Goal: Information Seeking & Learning: Find specific fact

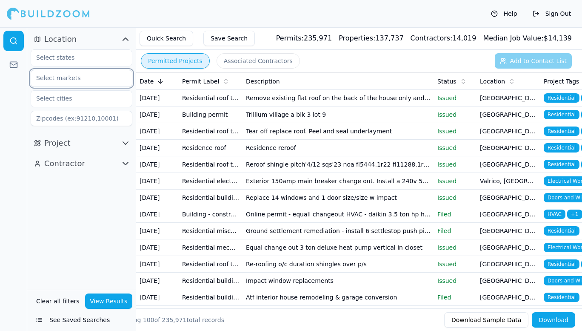
click at [79, 76] on input "text" at bounding box center [76, 77] width 90 height 15
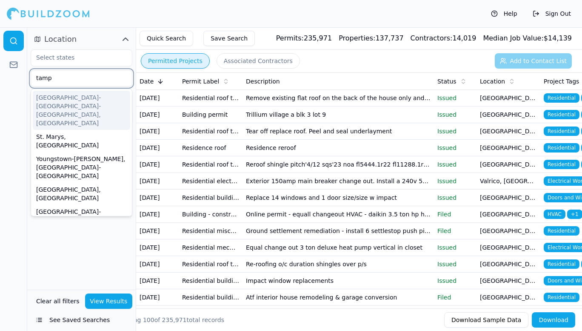
type input "[GEOGRAPHIC_DATA]"
click at [68, 104] on div "[GEOGRAPHIC_DATA]-[GEOGRAPHIC_DATA]-[GEOGRAPHIC_DATA], [GEOGRAPHIC_DATA]" at bounding box center [82, 110] width 98 height 39
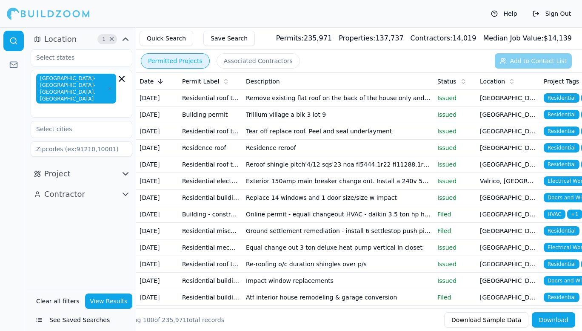
click at [63, 244] on div "Location 1 × [GEOGRAPHIC_DATA]-[GEOGRAPHIC_DATA]-[GEOGRAPHIC_DATA], [GEOGRAPHIC…" at bounding box center [81, 158] width 109 height 262
click at [101, 105] on input "text" at bounding box center [77, 109] width 78 height 9
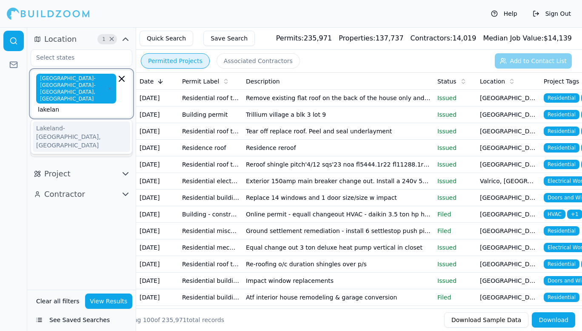
type input "lakeland"
click at [84, 121] on div "Lakeland-[GEOGRAPHIC_DATA], [GEOGRAPHIC_DATA]" at bounding box center [82, 136] width 98 height 31
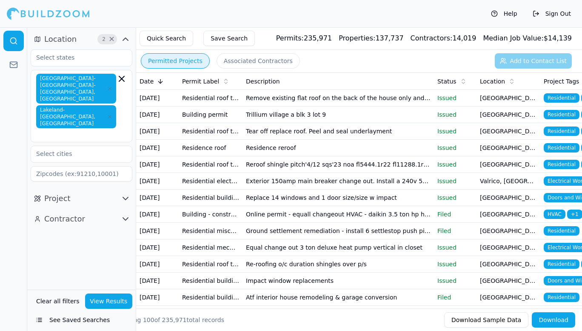
click at [74, 267] on div "Location 2 × [GEOGRAPHIC_DATA]-[GEOGRAPHIC_DATA]-[GEOGRAPHIC_DATA], [GEOGRAPHIC…" at bounding box center [81, 158] width 109 height 262
click at [230, 34] on button "Save Search" at bounding box center [230, 38] width 52 height 15
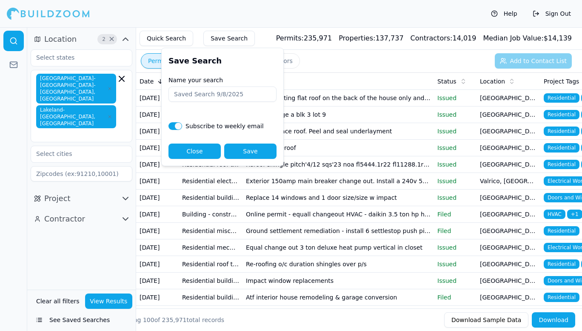
click at [214, 146] on button "Close" at bounding box center [195, 150] width 52 height 15
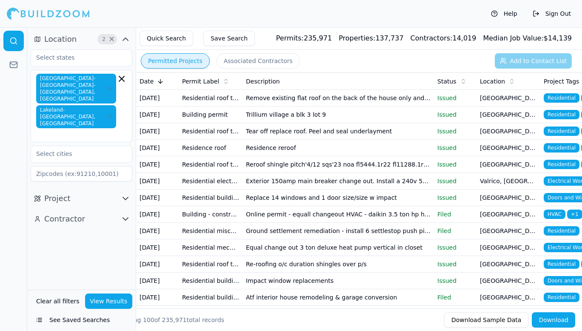
click at [74, 192] on button "Project" at bounding box center [82, 199] width 102 height 14
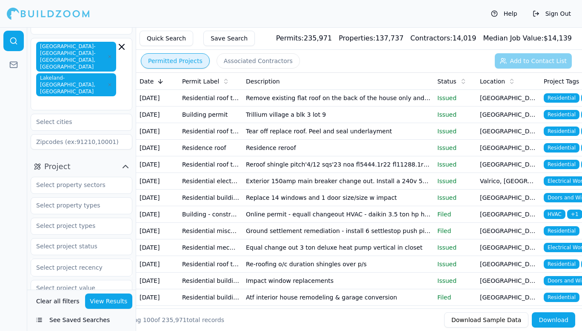
scroll to position [48, 0]
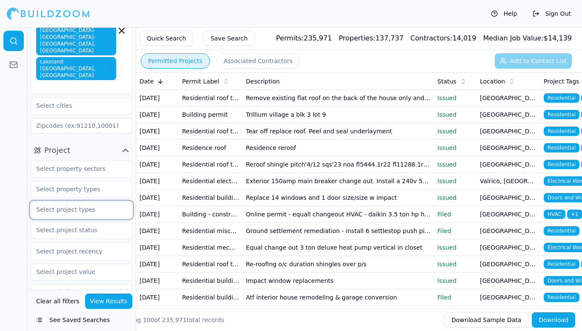
click at [78, 202] on input "text" at bounding box center [76, 209] width 90 height 15
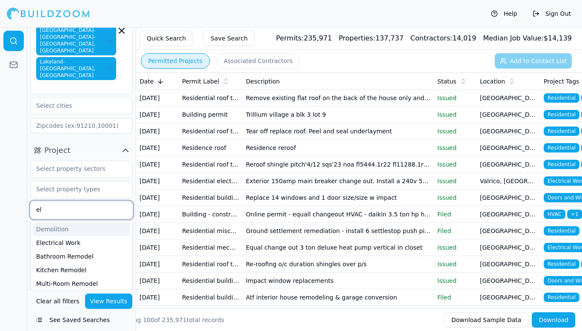
type input "e"
type input "a"
click at [66, 222] on div "ADU" at bounding box center [82, 229] width 98 height 14
click at [74, 222] on div "Commercial Renovation" at bounding box center [82, 229] width 98 height 14
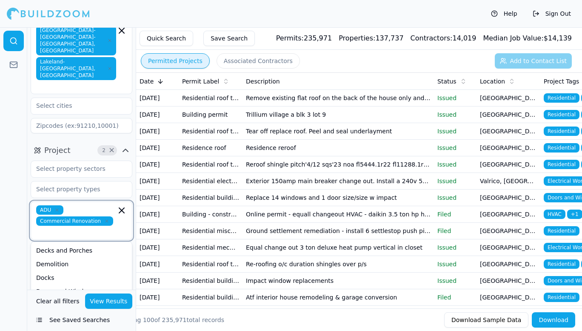
click at [71, 298] on div "Electrical Work" at bounding box center [82, 305] width 98 height 14
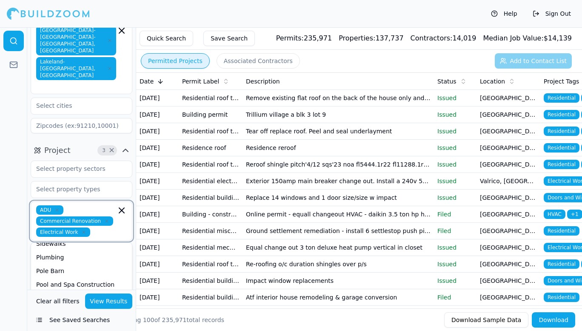
scroll to position [184, 0]
click at [69, 274] on div "Home Addition" at bounding box center [82, 281] width 98 height 14
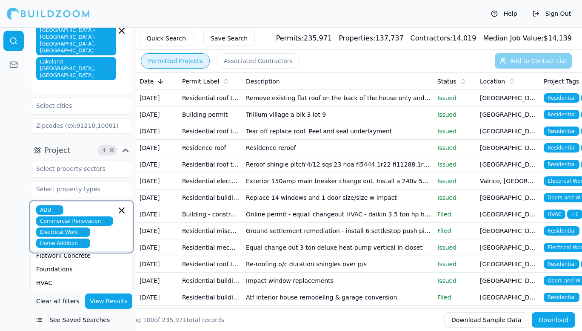
click at [82, 290] on div "Kitchen Remodel" at bounding box center [82, 297] width 98 height 14
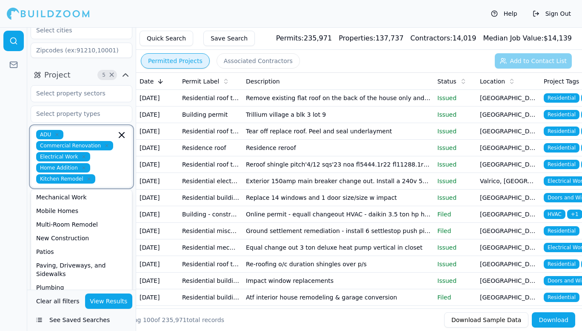
scroll to position [69, 0]
click at [79, 218] on div "Multi-Room Remodel" at bounding box center [82, 225] width 98 height 14
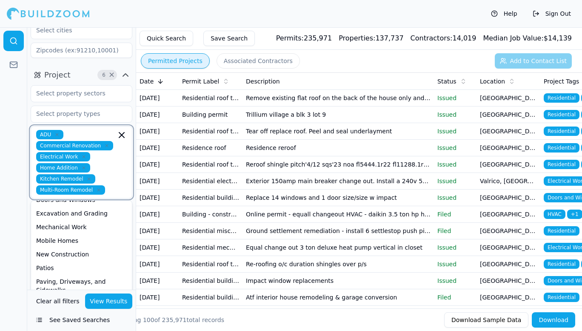
scroll to position [50, 0]
click at [64, 248] on div "New Construction" at bounding box center [82, 255] width 98 height 14
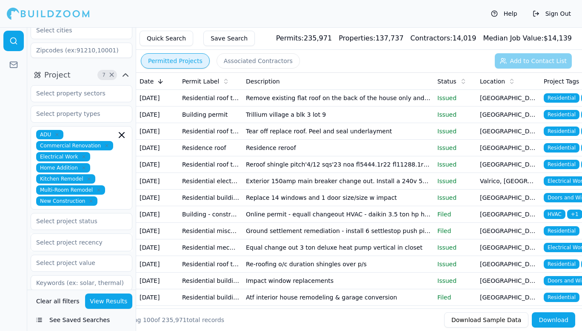
click at [21, 252] on div at bounding box center [13, 179] width 27 height 304
click at [86, 238] on div at bounding box center [81, 242] width 91 height 9
click at [73, 270] on div "Last 30 Days" at bounding box center [81, 277] width 101 height 14
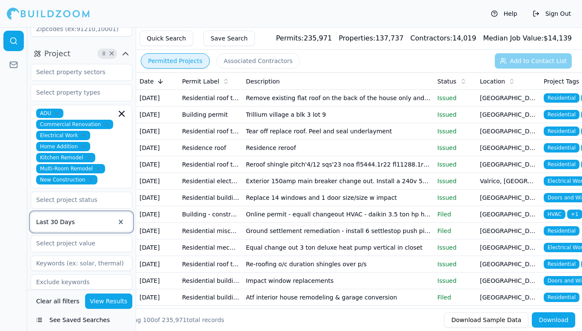
click at [69, 301] on span "Contractor" at bounding box center [64, 307] width 41 height 12
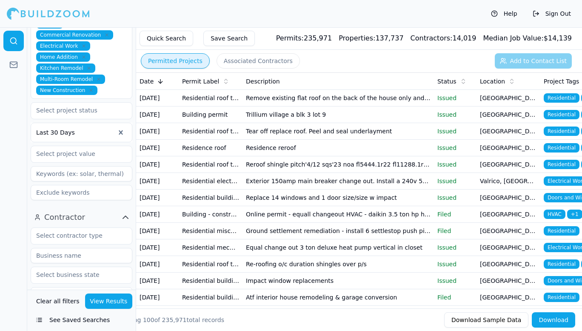
scroll to position [278, 0]
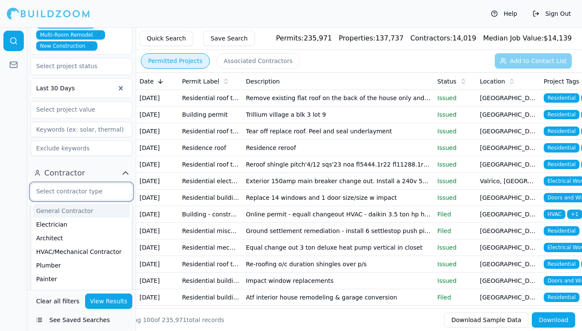
click at [93, 184] on input "text" at bounding box center [76, 191] width 90 height 15
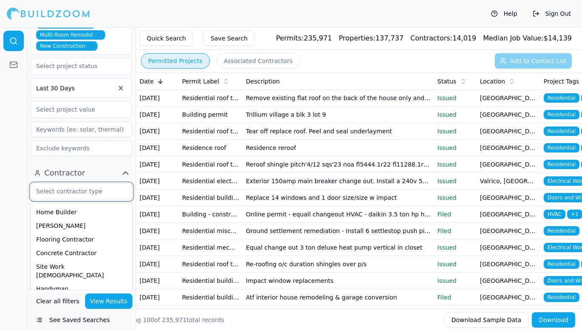
scroll to position [99, 0]
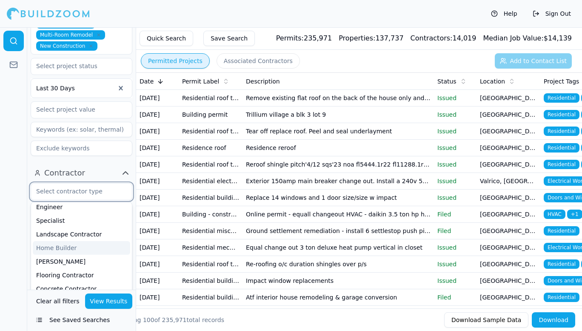
click at [61, 241] on div "Home Builder" at bounding box center [82, 248] width 98 height 14
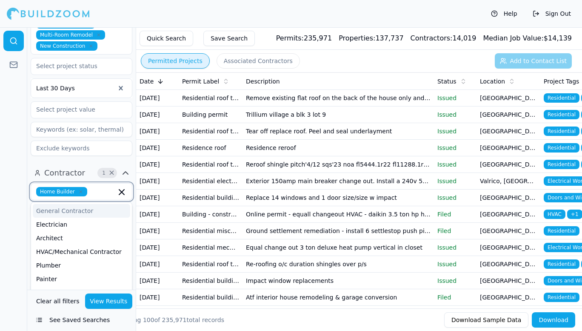
click at [67, 204] on div "General Contractor" at bounding box center [82, 211] width 98 height 14
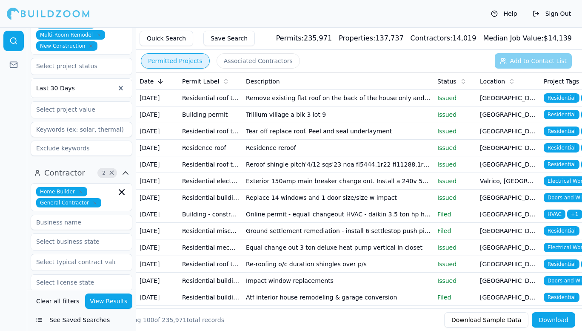
click at [70, 133] on div "Project 8 × ADU Commercial Renovation Electrical Work Home Addition Kitchen Rem…" at bounding box center [81, 36] width 109 height 253
click at [102, 301] on button "View Results" at bounding box center [109, 300] width 48 height 15
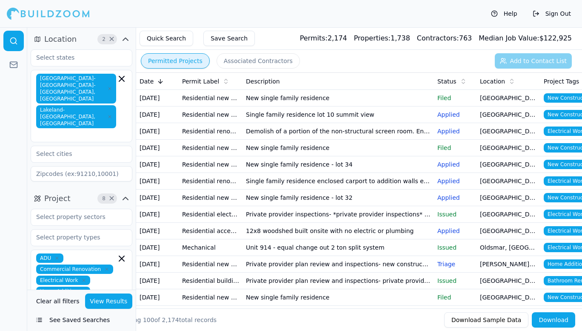
click at [108, 114] on icon "button" at bounding box center [109, 116] width 5 height 5
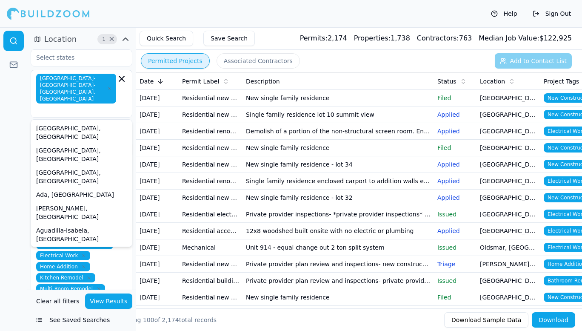
click at [115, 297] on button "View Results" at bounding box center [109, 300] width 48 height 15
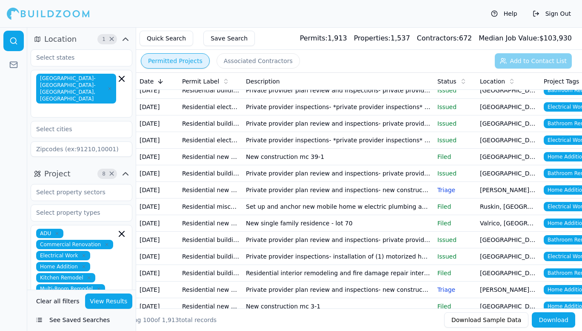
scroll to position [0, 0]
click at [209, 43] on button "Save Search" at bounding box center [230, 38] width 52 height 15
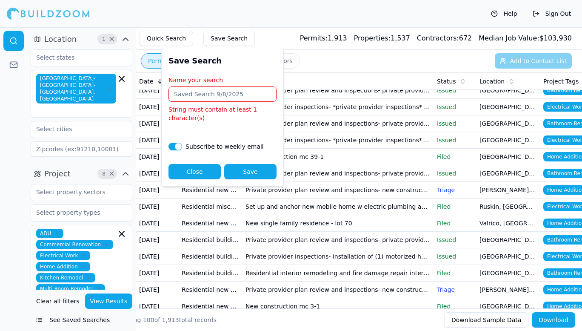
click at [199, 97] on input "Name your search" at bounding box center [223, 93] width 108 height 15
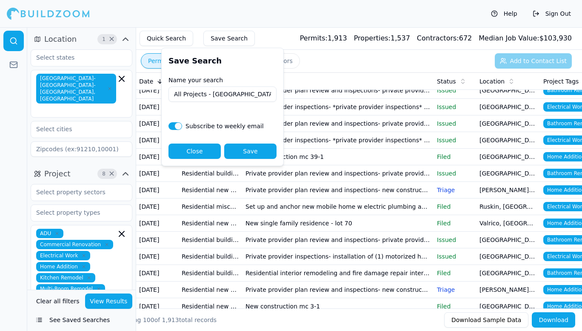
type input "All Projects - [GEOGRAPHIC_DATA]"
click at [67, 105] on input "text" at bounding box center [77, 109] width 78 height 9
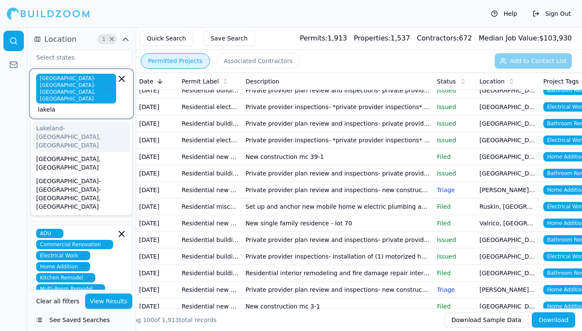
scroll to position [0, 0]
type input "lakeland"
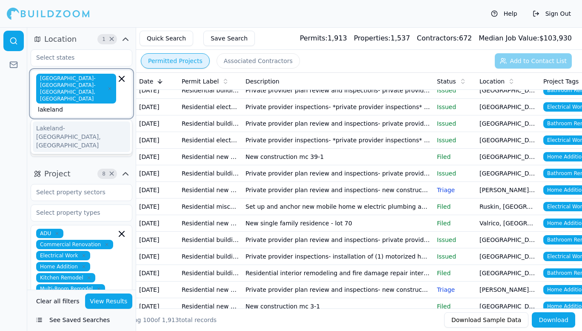
click at [85, 121] on div "Lakeland-[GEOGRAPHIC_DATA], [GEOGRAPHIC_DATA]" at bounding box center [82, 136] width 98 height 31
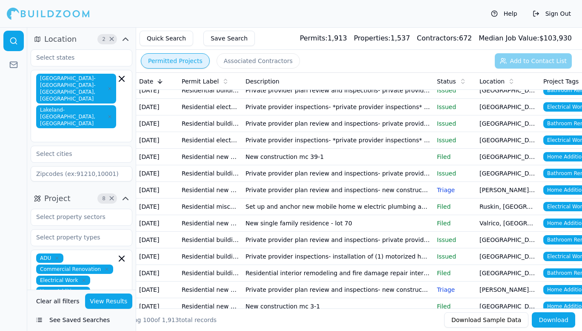
click at [224, 44] on button "Save Search" at bounding box center [230, 38] width 52 height 15
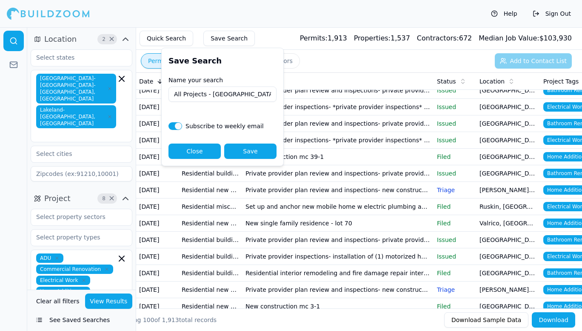
click at [239, 96] on input "All Projects - [GEOGRAPHIC_DATA]" at bounding box center [223, 93] width 108 height 15
type input "All Projects - [GEOGRAPHIC_DATA] and [GEOGRAPHIC_DATA]"
click at [235, 150] on button "Save" at bounding box center [250, 150] width 52 height 15
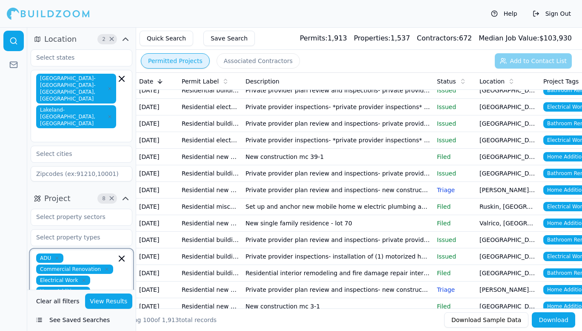
click at [120, 253] on icon "button" at bounding box center [122, 258] width 10 height 10
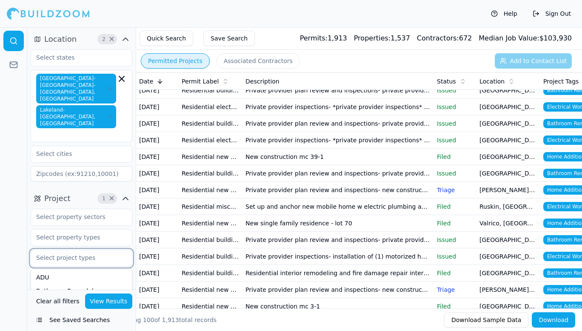
scroll to position [139, 0]
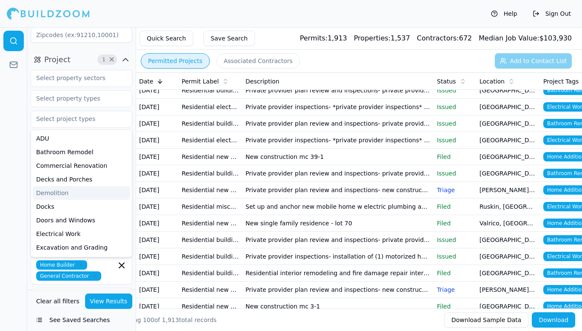
click at [0, 171] on div at bounding box center [13, 179] width 27 height 304
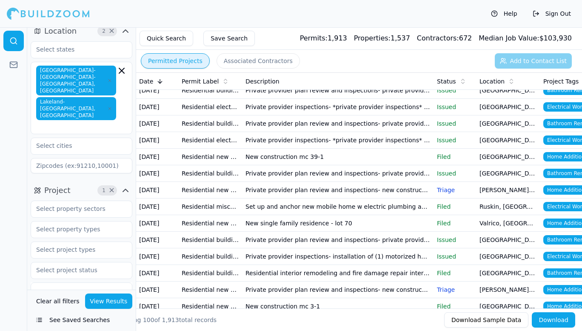
scroll to position [0, 0]
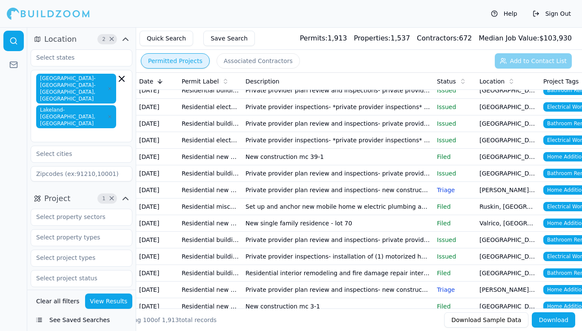
click at [107, 114] on icon "button" at bounding box center [109, 116] width 5 height 5
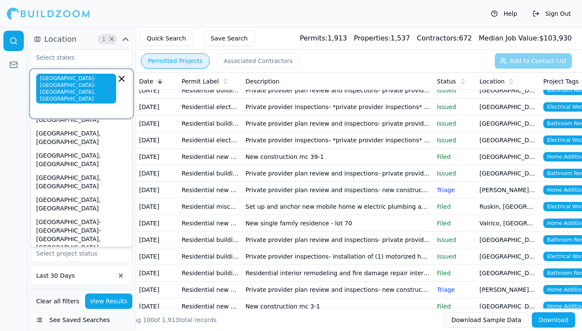
scroll to position [338, 0]
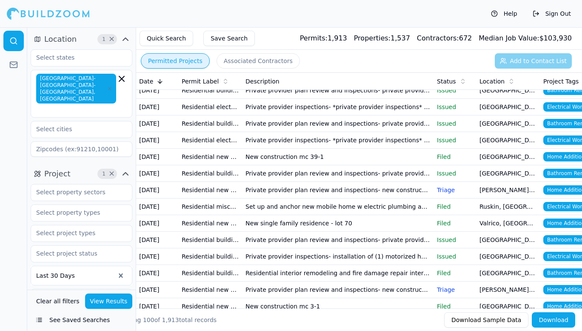
click at [0, 184] on div at bounding box center [13, 179] width 27 height 304
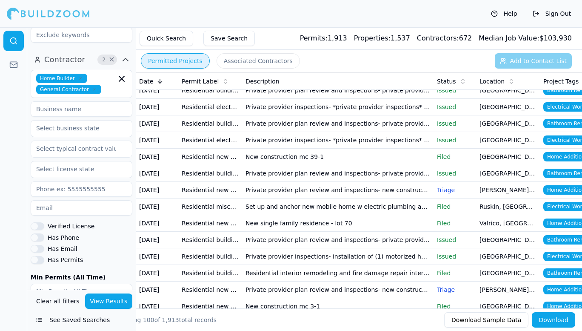
scroll to position [301, 0]
click at [61, 101] on input at bounding box center [82, 108] width 102 height 15
type input "on demand renovations"
click at [121, 301] on button "View Results" at bounding box center [109, 300] width 48 height 15
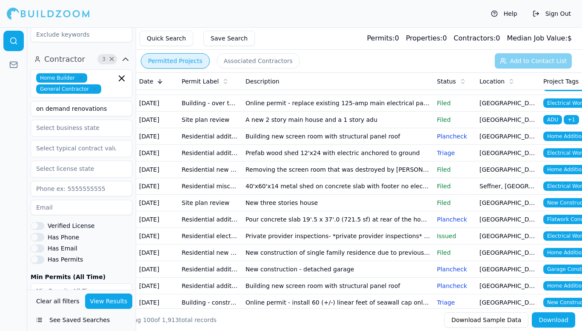
scroll to position [313, 0]
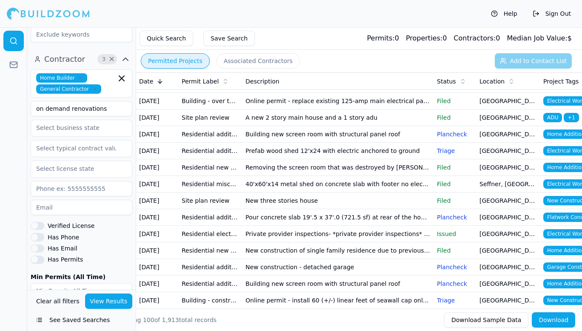
click at [348, 109] on td "Online permit - replace existing 125-amp main electrical panel (change panel bo…" at bounding box center [338, 101] width 192 height 17
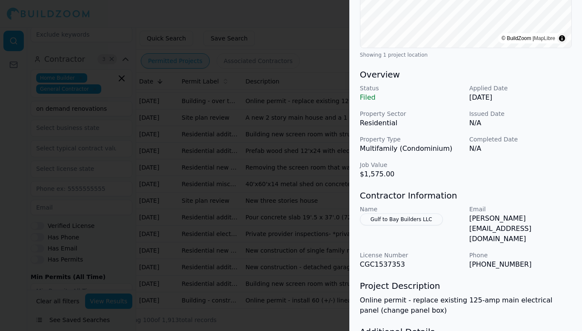
scroll to position [245, 0]
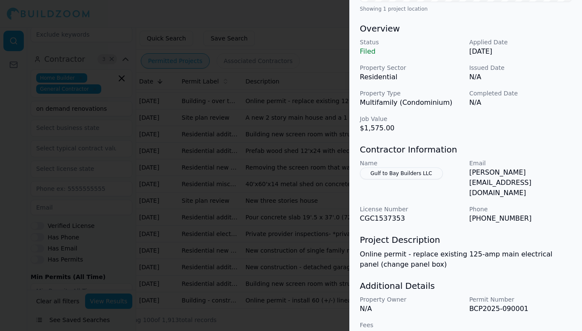
click at [321, 249] on div at bounding box center [291, 165] width 582 height 331
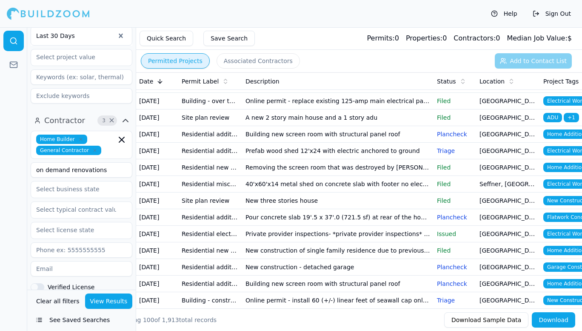
scroll to position [255, 0]
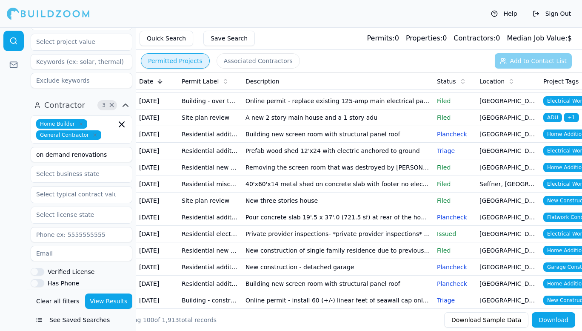
click at [78, 121] on icon "button" at bounding box center [80, 123] width 5 height 5
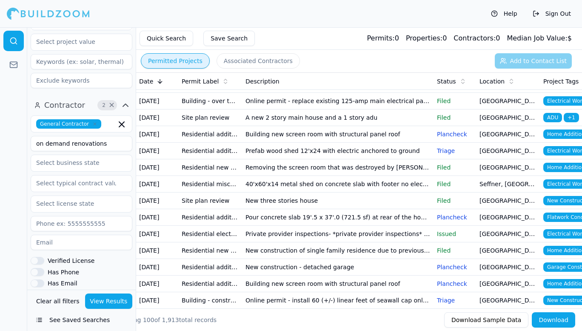
click at [5, 149] on div at bounding box center [13, 179] width 27 height 304
click at [100, 136] on input "on demand renovations" at bounding box center [82, 143] width 102 height 15
click at [105, 304] on button "View Results" at bounding box center [109, 300] width 48 height 15
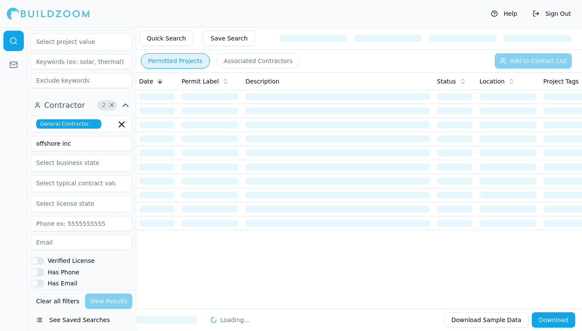
click at [86, 136] on input "offshore inc" at bounding box center [82, 143] width 102 height 15
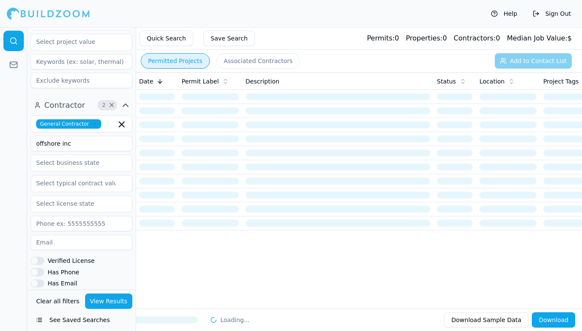
drag, startPoint x: 71, startPoint y: 130, endPoint x: 19, endPoint y: 131, distance: 51.5
click at [19, 131] on div "Location 1 × [GEOGRAPHIC_DATA]-[GEOGRAPHIC_DATA]-[GEOGRAPHIC_DATA], [GEOGRAPHIC…" at bounding box center [291, 179] width 582 height 304
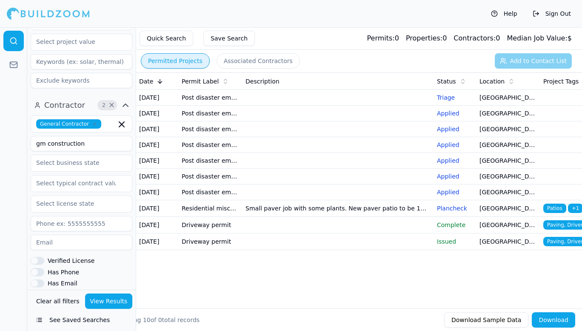
click at [106, 302] on button "View Results" at bounding box center [109, 300] width 48 height 15
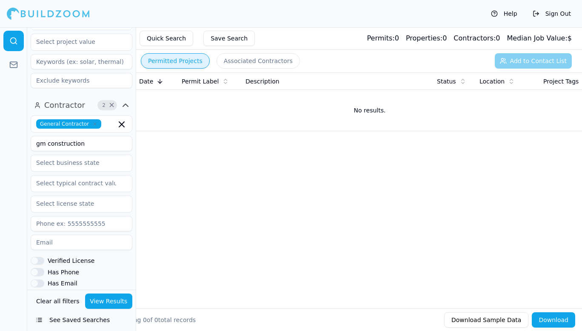
drag, startPoint x: 83, startPoint y: 129, endPoint x: 20, endPoint y: 135, distance: 64.1
click at [20, 135] on div "Location 1 × [GEOGRAPHIC_DATA]-[GEOGRAPHIC_DATA]-[GEOGRAPHIC_DATA], [GEOGRAPHIC…" at bounding box center [291, 179] width 582 height 304
click at [108, 297] on button "View Results" at bounding box center [109, 300] width 48 height 15
click at [112, 136] on input "on demand construction" at bounding box center [82, 143] width 102 height 15
type input "on demand"
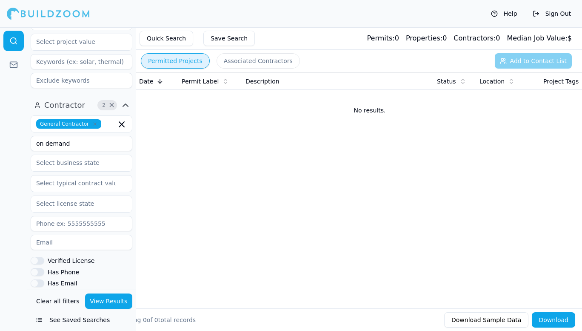
click at [109, 301] on button "View Results" at bounding box center [109, 300] width 48 height 15
click at [37, 257] on button "Verified License" at bounding box center [38, 261] width 14 height 8
click at [89, 196] on input "text" at bounding box center [76, 203] width 90 height 15
type input "crc1334642"
click at [100, 303] on button "View Results" at bounding box center [109, 300] width 48 height 15
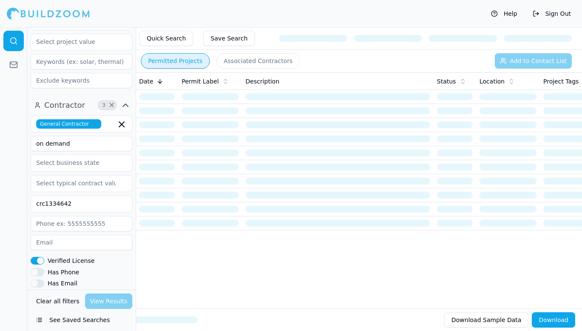
click at [78, 136] on input "on demand" at bounding box center [82, 143] width 102 height 15
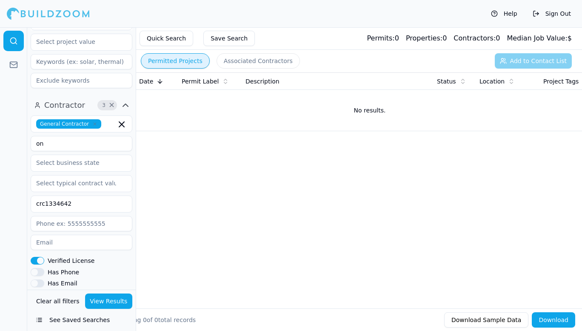
type input "o"
click at [118, 302] on button "View Results" at bounding box center [109, 300] width 48 height 15
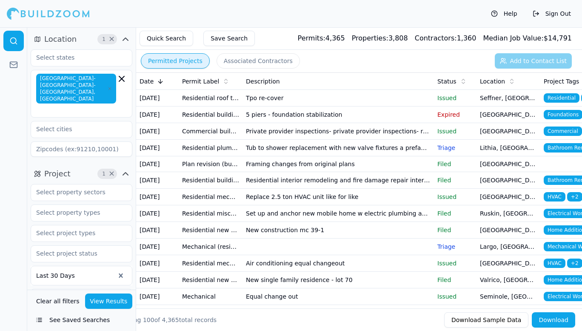
click at [251, 106] on td "Tpo re-cover" at bounding box center [339, 98] width 192 height 17
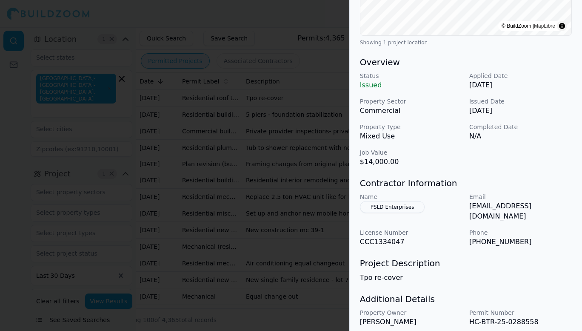
scroll to position [249, 0]
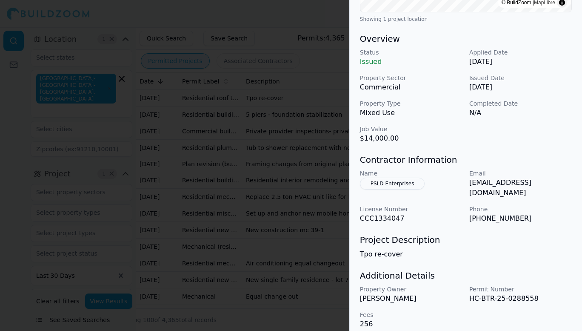
click at [315, 233] on div at bounding box center [291, 165] width 582 height 331
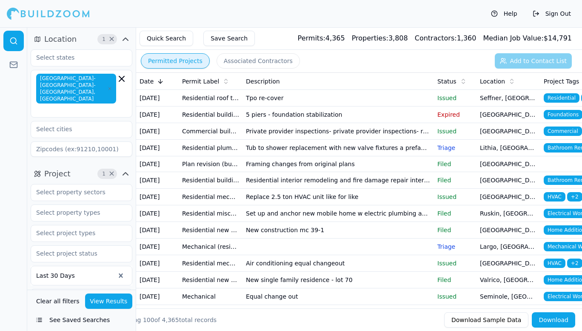
click at [216, 140] on td "Commercial building trade permit" at bounding box center [211, 131] width 64 height 17
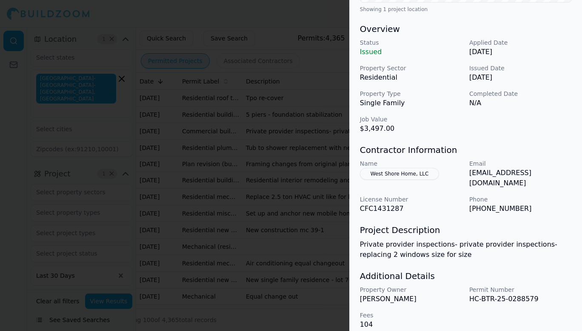
scroll to position [245, 0]
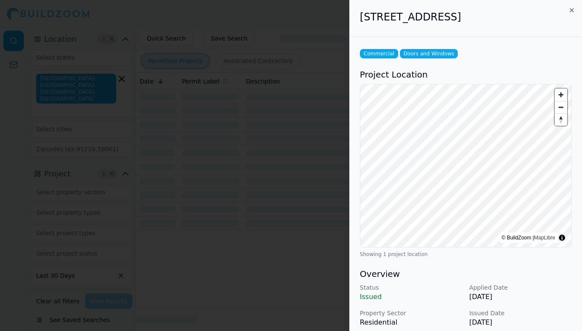
click at [249, 212] on div at bounding box center [291, 165] width 582 height 331
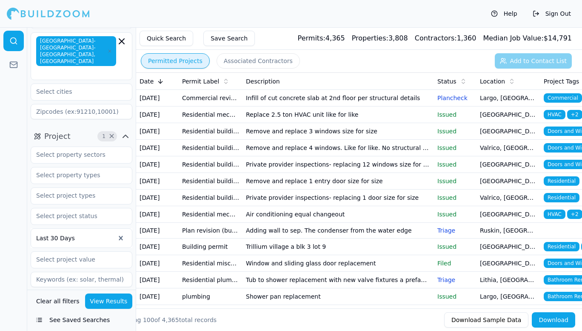
scroll to position [37, 0]
click at [77, 188] on input "text" at bounding box center [76, 195] width 90 height 15
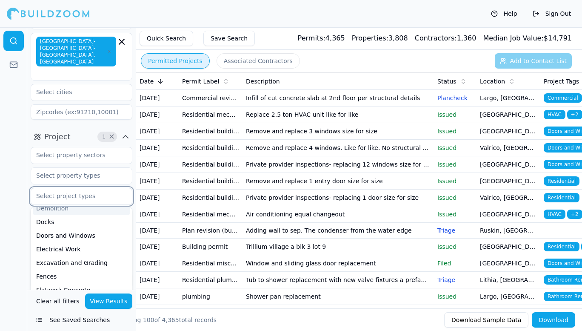
scroll to position [62, 0]
click at [66, 242] on div "Electrical Work" at bounding box center [82, 249] width 98 height 14
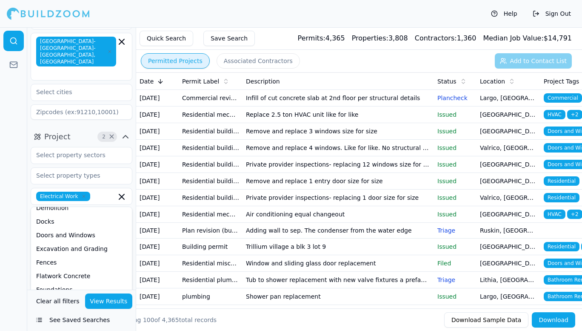
click at [105, 301] on button "View Results" at bounding box center [109, 300] width 48 height 15
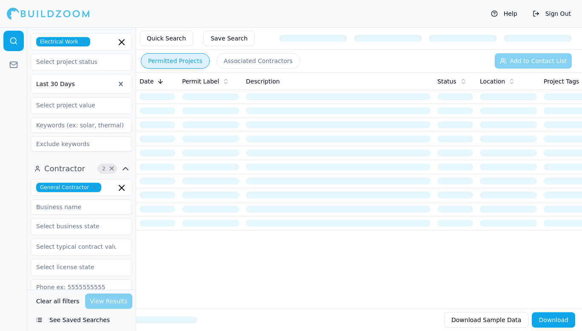
scroll to position [230, 0]
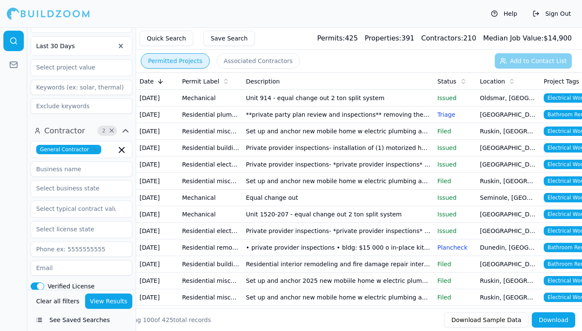
click at [125, 126] on icon "button" at bounding box center [126, 131] width 10 height 10
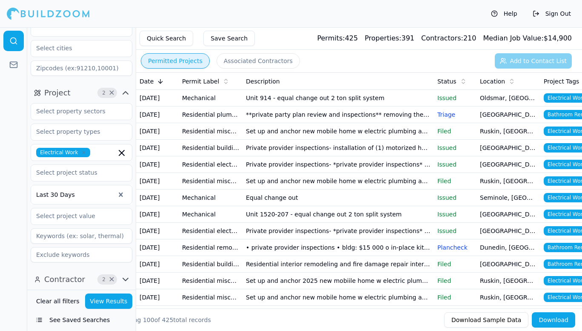
scroll to position [67, 0]
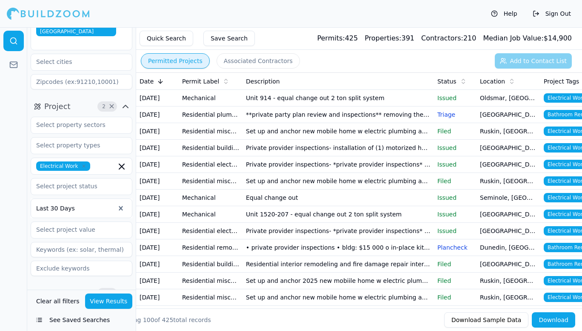
click at [81, 164] on icon "button" at bounding box center [83, 166] width 5 height 5
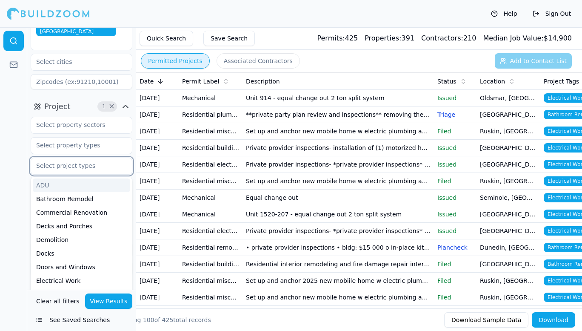
click at [53, 178] on div "ADU" at bounding box center [82, 185] width 98 height 14
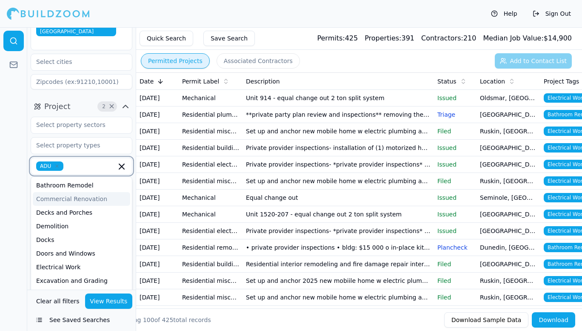
click at [78, 192] on div "Commercial Renovation" at bounding box center [82, 199] width 98 height 14
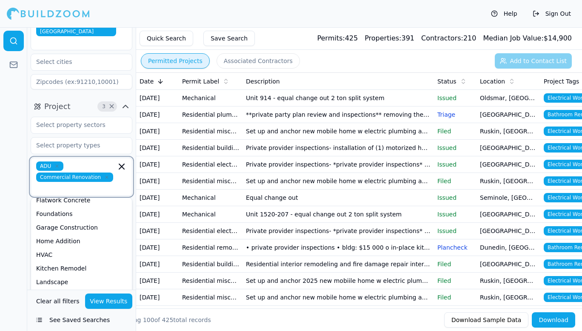
scroll to position [116, 0]
click at [77, 234] on div "Home Addition" at bounding box center [82, 241] width 98 height 14
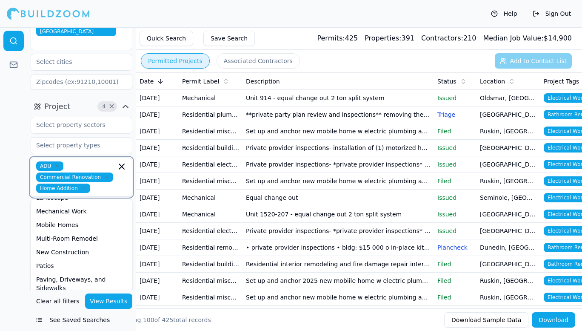
scroll to position [187, 0]
click at [85, 245] on div "New Construction" at bounding box center [82, 252] width 98 height 14
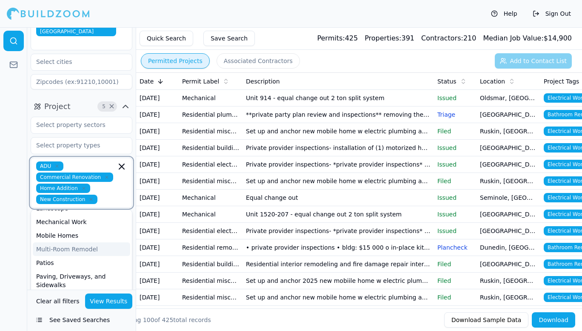
click at [90, 242] on div "Multi-Room Remodel" at bounding box center [82, 249] width 98 height 14
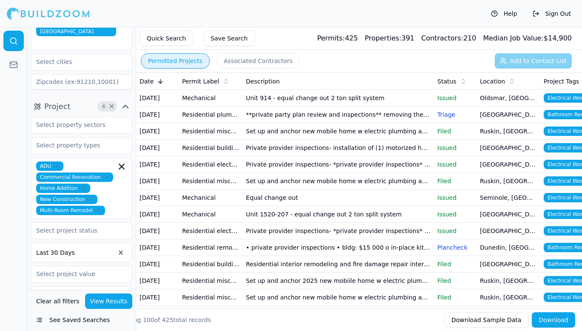
click at [98, 301] on button "View Results" at bounding box center [109, 300] width 48 height 15
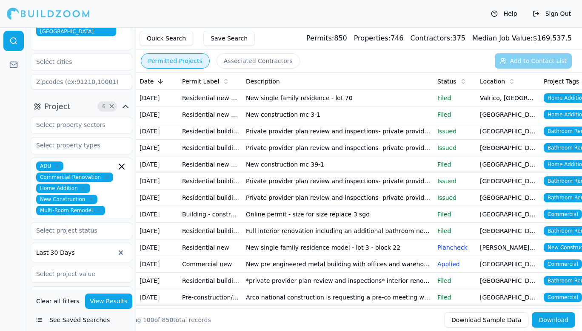
click at [235, 140] on td "Residential building alterations (renovations)" at bounding box center [211, 131] width 64 height 17
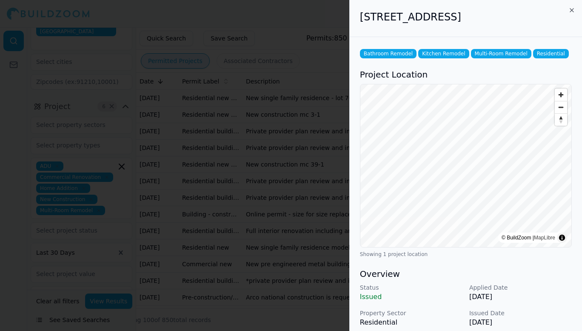
click at [411, 296] on p "Issued" at bounding box center [411, 297] width 103 height 10
click at [410, 293] on p "Issued" at bounding box center [411, 297] width 103 height 10
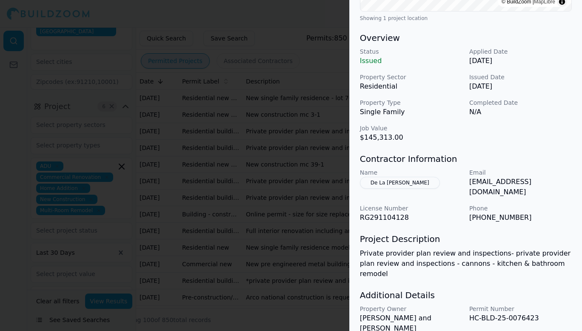
scroll to position [255, 0]
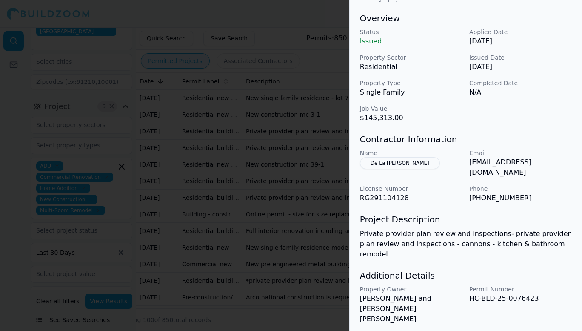
click at [488, 161] on p "[EMAIL_ADDRESS][DOMAIN_NAME]" at bounding box center [521, 167] width 103 height 20
click at [445, 184] on p "License Number" at bounding box center [411, 188] width 103 height 9
click at [480, 293] on p "HC-BLD-25-0076423" at bounding box center [521, 298] width 103 height 10
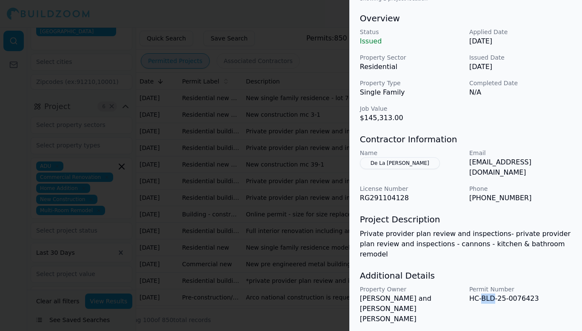
click at [480, 293] on p "HC-BLD-25-0076423" at bounding box center [521, 298] width 103 height 10
click at [458, 270] on div "Additional Details Property Owner [PERSON_NAME] and [PERSON_NAME] [PERSON_NAME]…" at bounding box center [466, 310] width 212 height 80
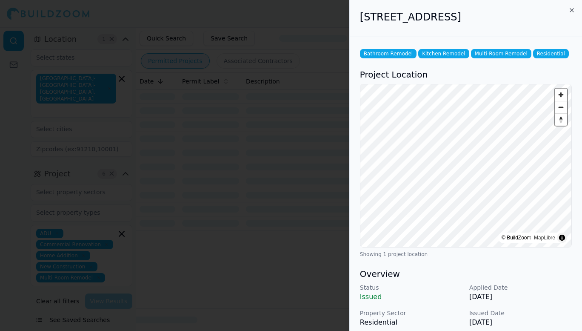
click at [304, 277] on div at bounding box center [291, 165] width 582 height 331
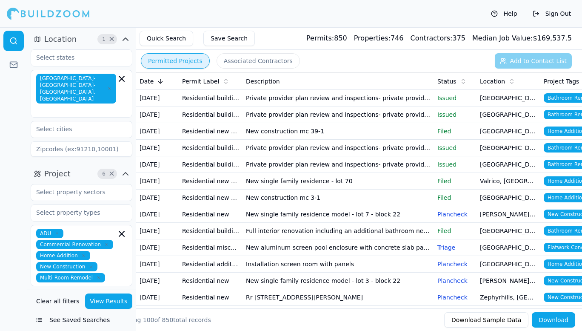
click at [465, 38] on div "Contractors: 375" at bounding box center [438, 38] width 55 height 10
click at [444, 37] on span "Contractors:" at bounding box center [432, 38] width 42 height 8
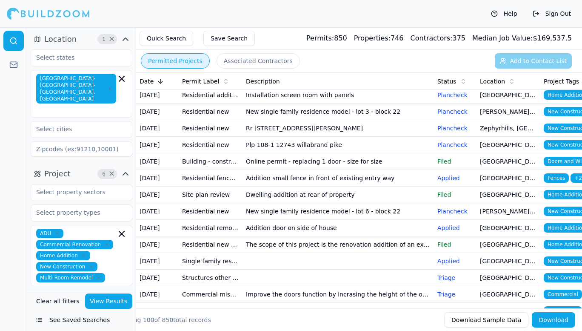
scroll to position [170, 0]
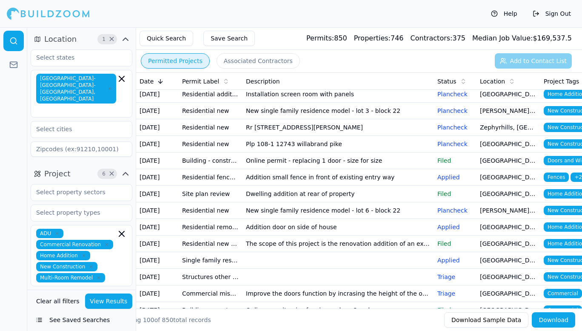
click at [547, 61] on div "Permitted Projects Associated Contractors Add to Contact List" at bounding box center [359, 61] width 446 height 22
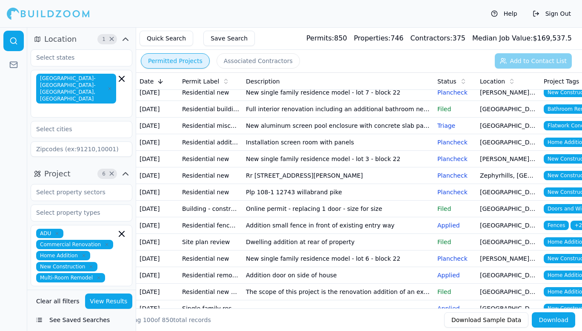
scroll to position [55, 0]
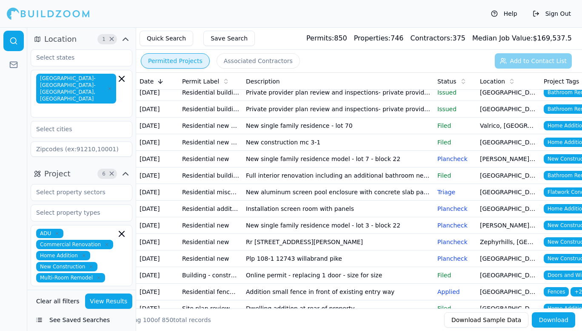
click at [212, 134] on td "Residential new construction and additions" at bounding box center [211, 126] width 64 height 17
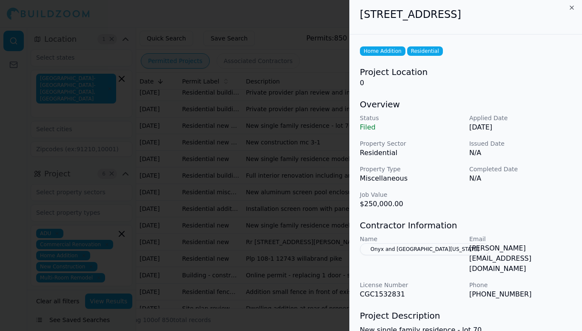
scroll to position [0, 0]
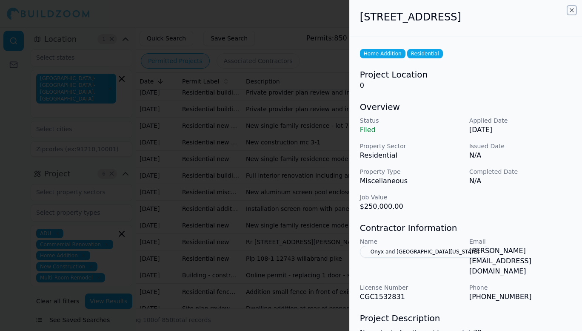
click at [570, 8] on icon "button" at bounding box center [572, 10] width 7 height 7
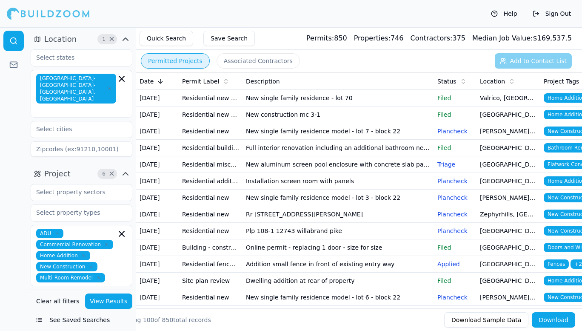
scroll to position [83, 0]
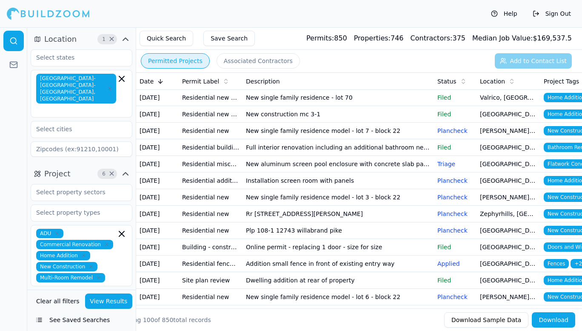
click at [238, 156] on td "Residential building alterations (renovations)" at bounding box center [211, 147] width 64 height 17
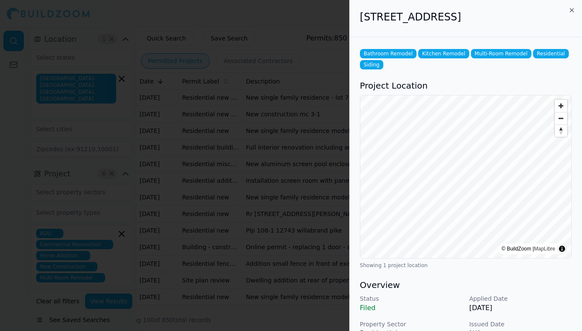
click at [412, 264] on div "Showing 1 project location" at bounding box center [466, 265] width 212 height 7
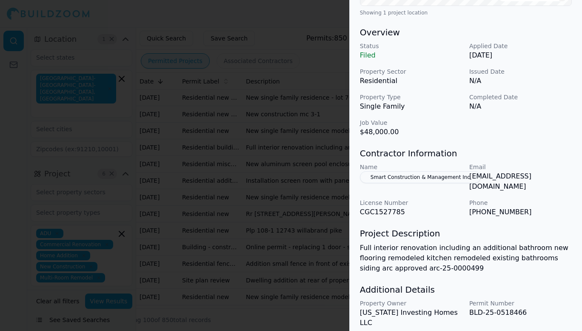
scroll to position [267, 0]
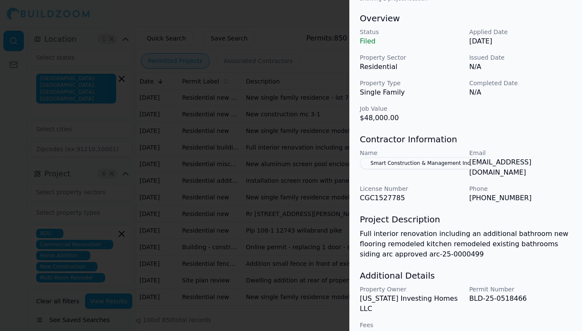
click at [469, 163] on button "Smart Construction & Management Inc" at bounding box center [420, 163] width 121 height 12
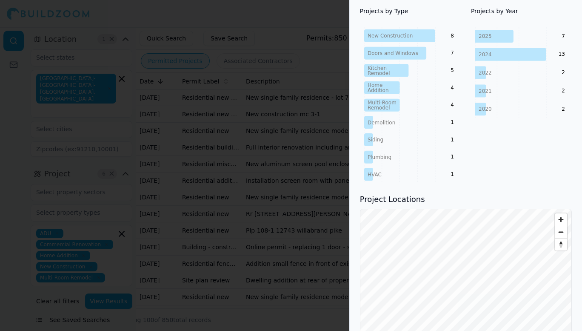
scroll to position [464, 0]
click at [478, 128] on div "Projects by Year [DATE] 2024 2022 2021 2020 7 13 2 2 2" at bounding box center [521, 94] width 101 height 176
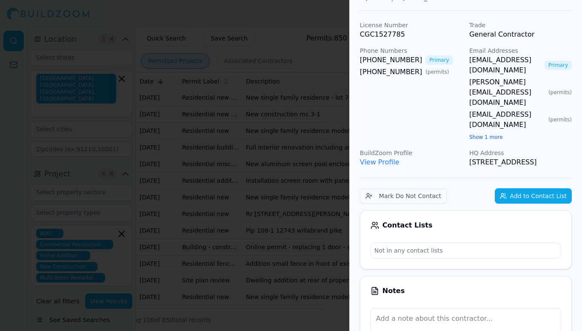
scroll to position [47, 0]
click at [417, 308] on textarea at bounding box center [466, 329] width 191 height 42
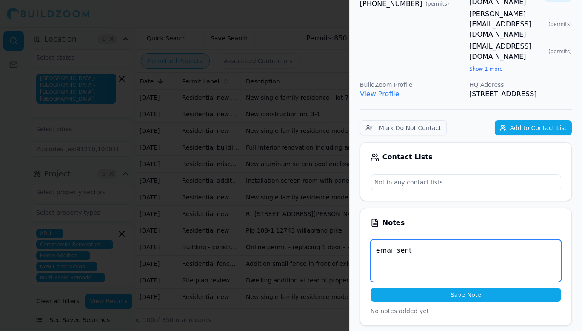
scroll to position [116, 0]
type textarea "email sent"
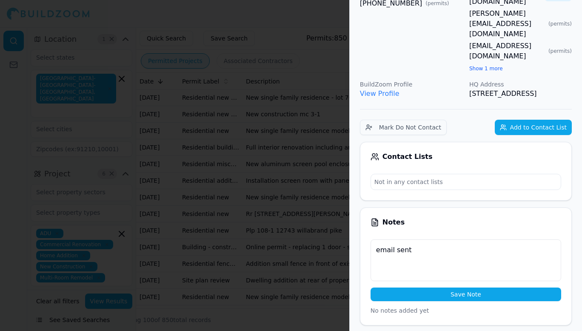
click at [448, 287] on button "Save Note" at bounding box center [466, 294] width 191 height 14
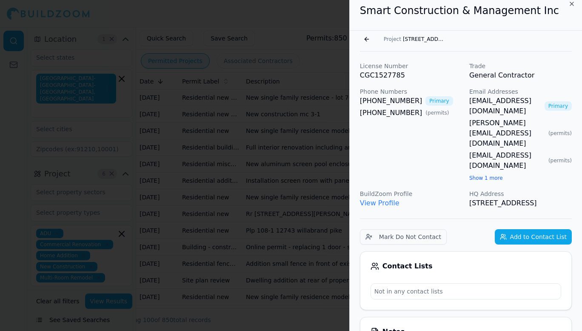
scroll to position [0, 0]
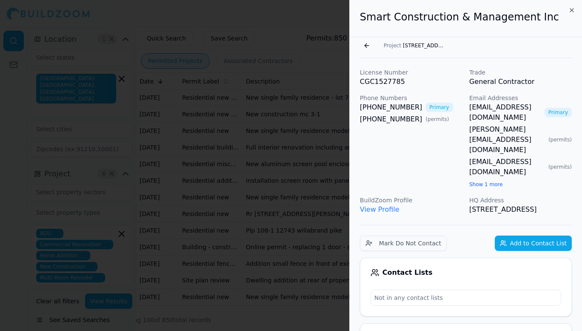
drag, startPoint x: 467, startPoint y: 107, endPoint x: 570, endPoint y: 107, distance: 103.0
click at [570, 107] on div "License Number CGC1527785 Trade General Contractor Phone Numbers [PHONE_NUMBER]…" at bounding box center [466, 141] width 212 height 146
copy link "[EMAIL_ADDRESS][DOMAIN_NAME]"
click at [298, 98] on div at bounding box center [291, 165] width 582 height 331
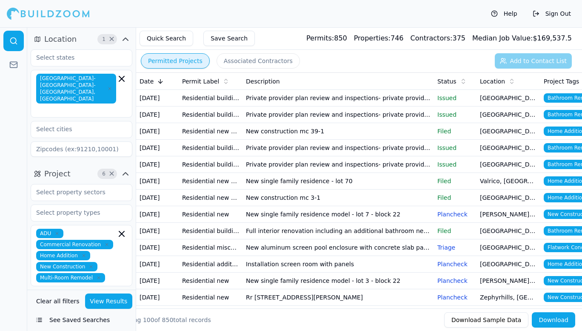
click at [110, 298] on button "View Results" at bounding box center [109, 300] width 48 height 15
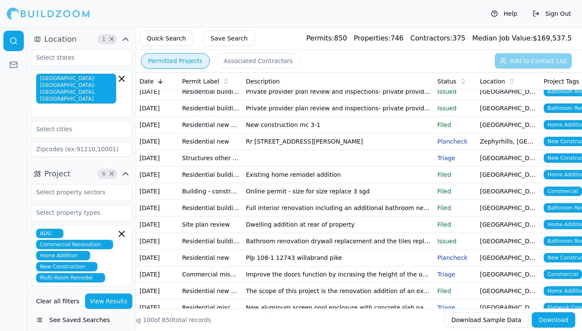
scroll to position [75, 0]
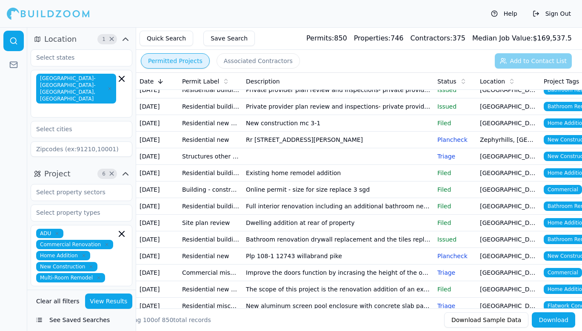
click at [270, 181] on td "Existing home remodel addition" at bounding box center [339, 173] width 192 height 17
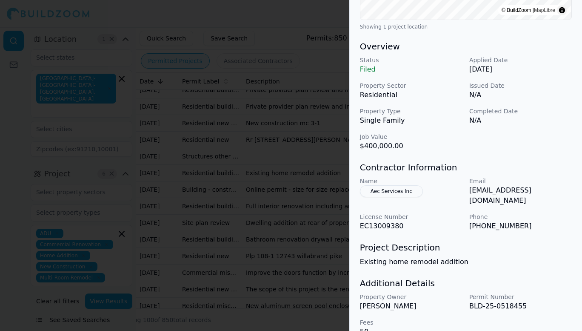
scroll to position [235, 0]
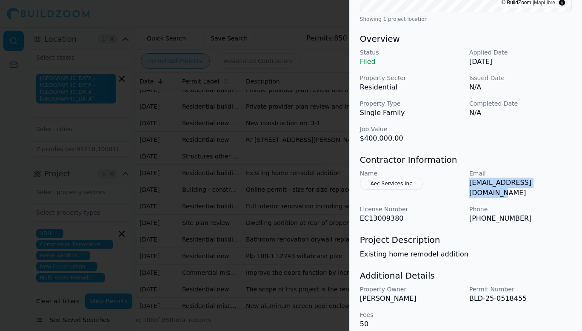
drag, startPoint x: 470, startPoint y: 184, endPoint x: 547, endPoint y: 180, distance: 77.2
click at [547, 180] on p "[EMAIL_ADDRESS][DOMAIN_NAME]" at bounding box center [521, 188] width 103 height 20
copy p "[EMAIL_ADDRESS][DOMAIN_NAME]"
click at [412, 234] on h3 "Project Description" at bounding box center [466, 240] width 212 height 12
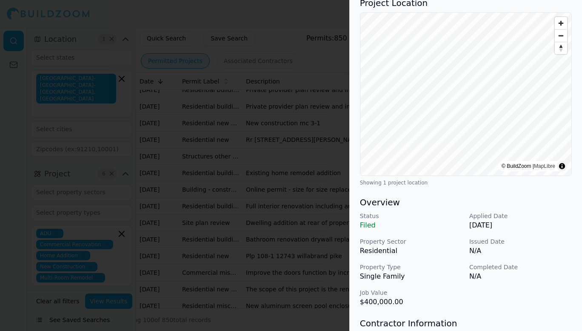
scroll to position [0, 0]
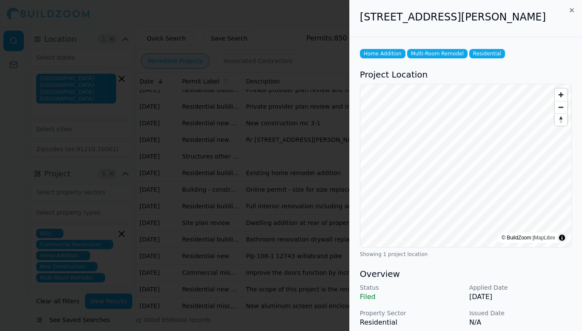
drag, startPoint x: 538, startPoint y: 19, endPoint x: 361, endPoint y: 24, distance: 177.6
click at [361, 24] on div "[STREET_ADDRESS][PERSON_NAME]" at bounding box center [466, 18] width 232 height 37
copy h2 "[STREET_ADDRESS][PERSON_NAME]"
click at [425, 301] on p "Filed" at bounding box center [411, 297] width 103 height 10
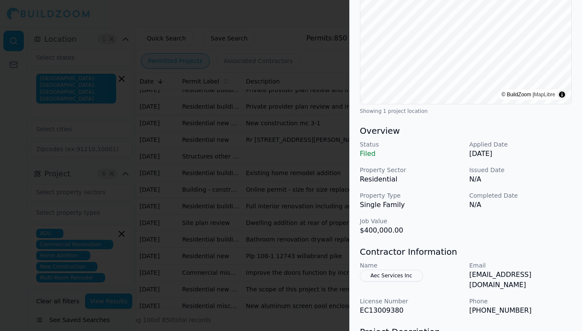
scroll to position [235, 0]
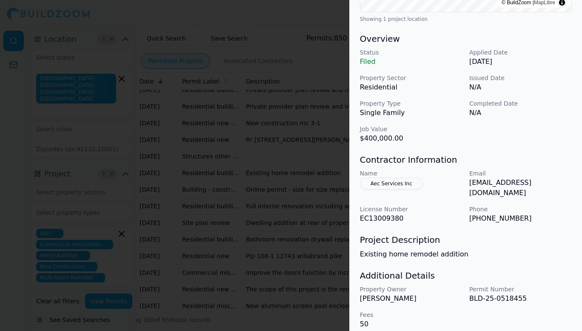
click at [403, 185] on button "Aec Services Inc" at bounding box center [391, 184] width 63 height 12
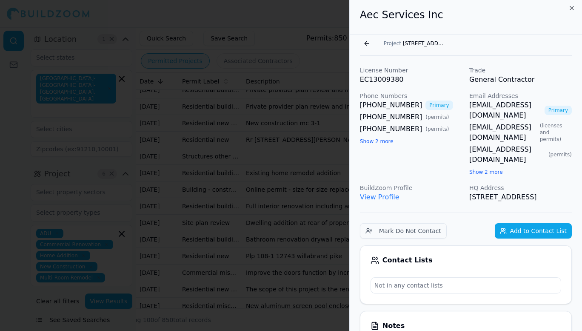
scroll to position [0, 0]
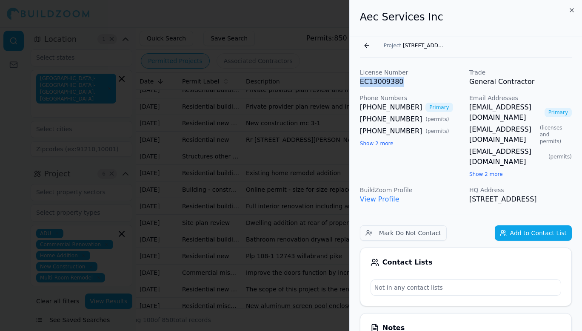
drag, startPoint x: 396, startPoint y: 80, endPoint x: 354, endPoint y: 80, distance: 42.2
copy p "EC13009380"
click at [411, 74] on p "License Number" at bounding box center [411, 72] width 103 height 9
click at [281, 112] on div at bounding box center [291, 165] width 582 height 331
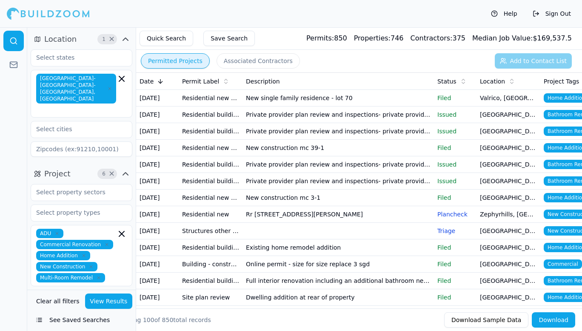
click at [221, 123] on td "Residential building alterations (renovations)" at bounding box center [211, 114] width 64 height 17
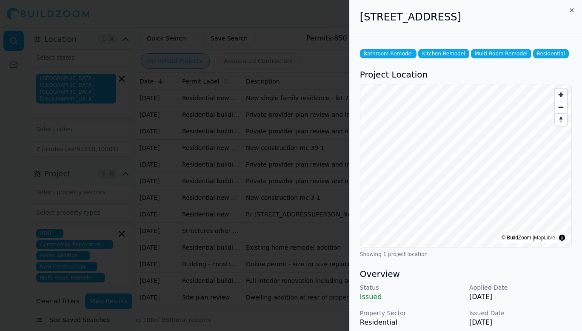
click at [428, 300] on p "Issued" at bounding box center [411, 297] width 103 height 10
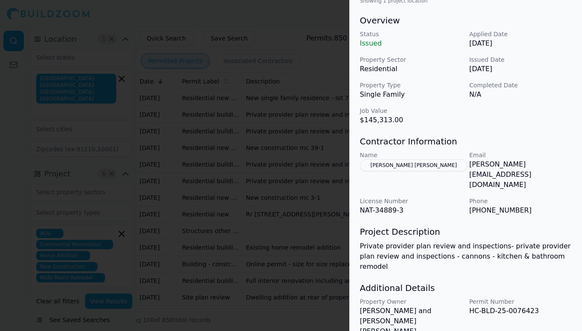
scroll to position [255, 0]
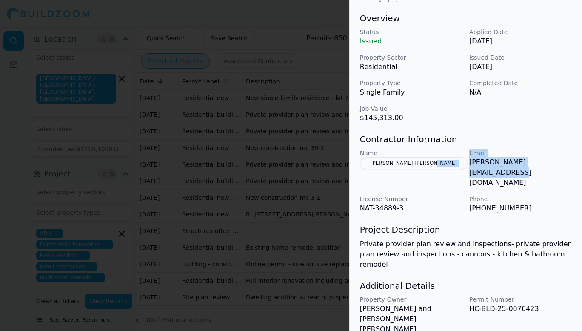
drag, startPoint x: 562, startPoint y: 161, endPoint x: 466, endPoint y: 167, distance: 95.6
click at [466, 167] on div "Name [PERSON_NAME] [PERSON_NAME] Email [PERSON_NAME][EMAIL_ADDRESS][DOMAIN_NAME…" at bounding box center [466, 181] width 212 height 65
copy p "[PERSON_NAME][EMAIL_ADDRESS][DOMAIN_NAME]"
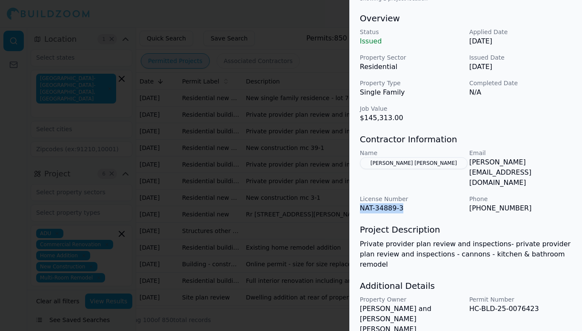
drag, startPoint x: 399, startPoint y: 190, endPoint x: 358, endPoint y: 189, distance: 40.9
click at [358, 189] on div "Bathroom Remodel Kitchen Remodel Multi-Room Remodel Residential Project Locatio…" at bounding box center [466, 76] width 232 height 588
copy p "NAT-34889-3"
click at [417, 195] on div "Bathroom Remodel Kitchen Remodel Multi-Room Remodel Residential Project Locatio…" at bounding box center [466, 76] width 232 height 588
drag, startPoint x: 531, startPoint y: 277, endPoint x: 468, endPoint y: 283, distance: 64.2
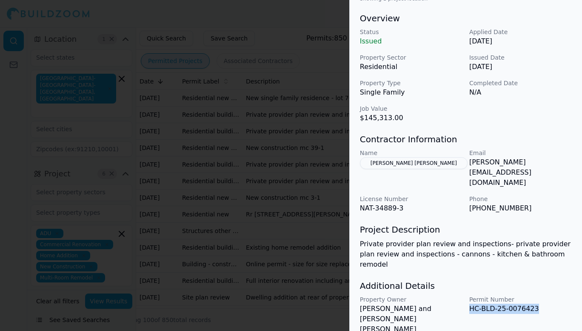
click at [468, 295] on div "Property Owner [PERSON_NAME] and [PERSON_NAME] [PERSON_NAME] Permit Number HC-B…" at bounding box center [466, 327] width 212 height 65
copy p "HC-BLD-25-0076423"
click at [502, 304] on p "HC-BLD-25-0076423" at bounding box center [521, 309] width 103 height 10
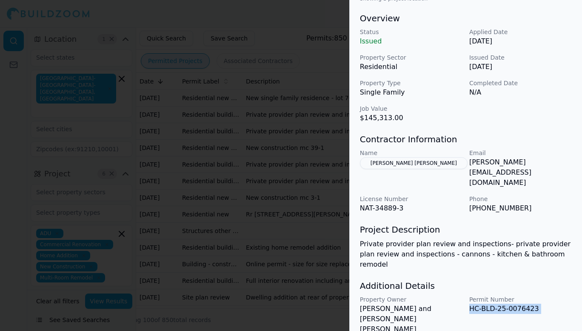
click at [502, 304] on p "HC-BLD-25-0076423" at bounding box center [521, 309] width 103 height 10
copy p "HC-BLD-25-0076423"
click at [436, 147] on div "Contractor Information Name [PERSON_NAME] [PERSON_NAME] Email [PERSON_NAME][EMA…" at bounding box center [466, 173] width 212 height 80
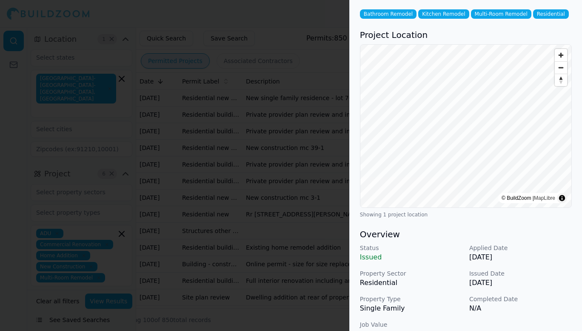
scroll to position [37, 0]
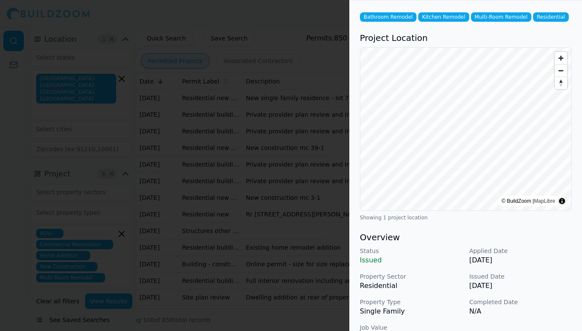
click at [434, 291] on div "Status Issued Applied Date [DATE] Property Sector Residential Issued Date [DATE…" at bounding box center [466, 294] width 212 height 95
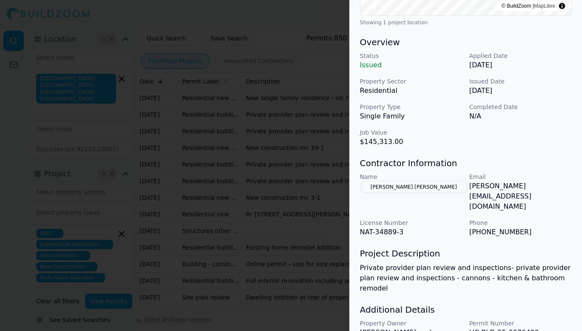
scroll to position [232, 0]
click at [397, 187] on button "[PERSON_NAME] [PERSON_NAME]" at bounding box center [414, 187] width 108 height 12
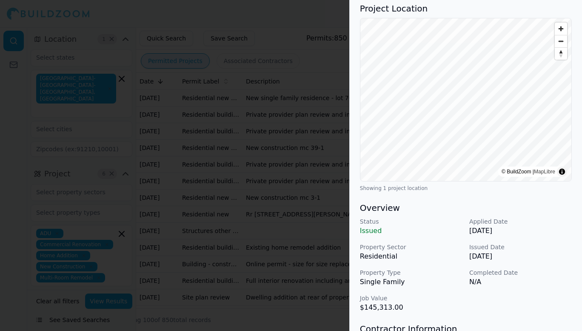
scroll to position [0, 0]
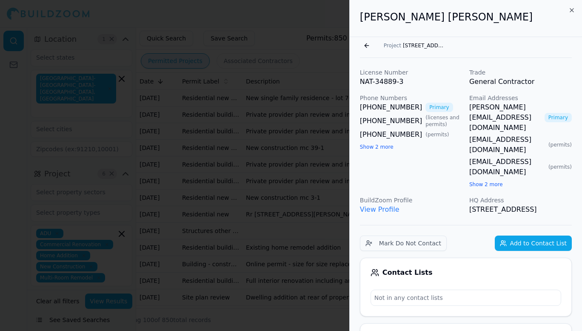
click at [538, 235] on button "Add to Contact List" at bounding box center [533, 242] width 77 height 15
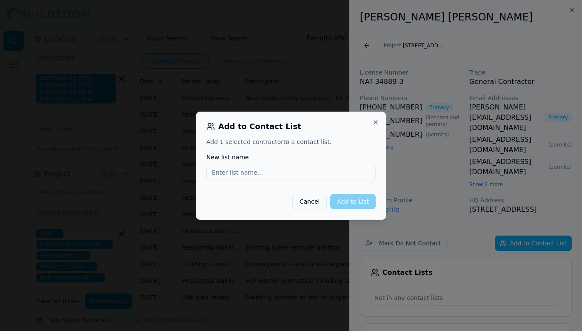
click at [302, 169] on input "New list name" at bounding box center [291, 172] width 169 height 15
type input "Tampa Projects"
click at [354, 201] on button "Add to List" at bounding box center [353, 201] width 46 height 15
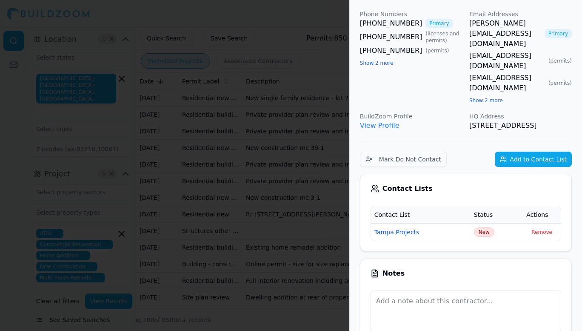
scroll to position [142, 0]
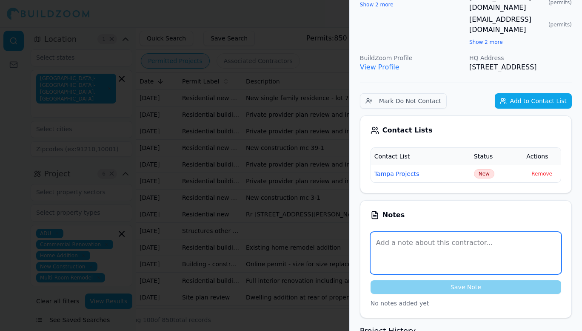
click at [422, 232] on textarea at bounding box center [466, 253] width 191 height 42
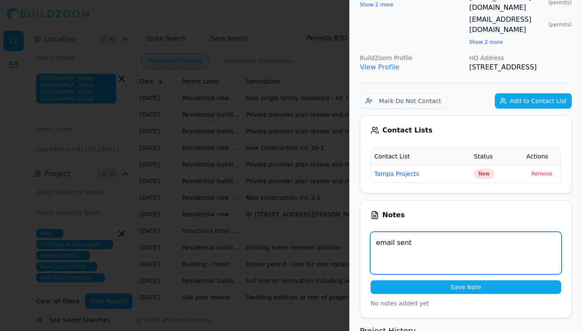
type textarea "email sent"
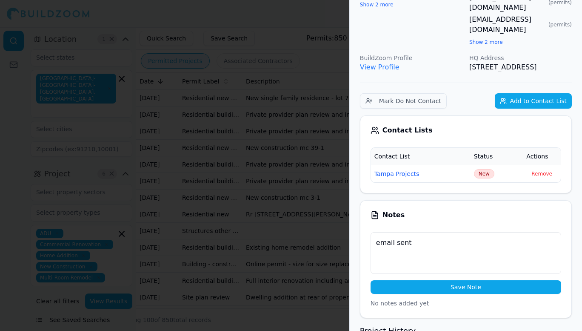
click at [437, 280] on button "Save Note" at bounding box center [466, 287] width 191 height 14
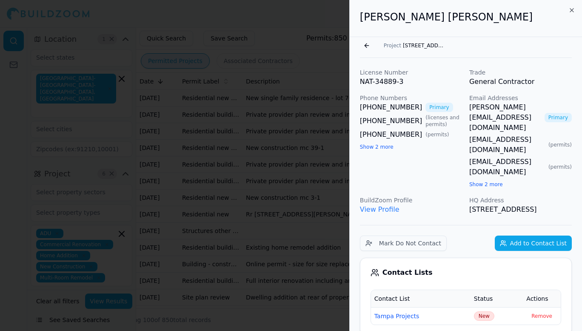
scroll to position [0, 0]
